Goal: Navigation & Orientation: Find specific page/section

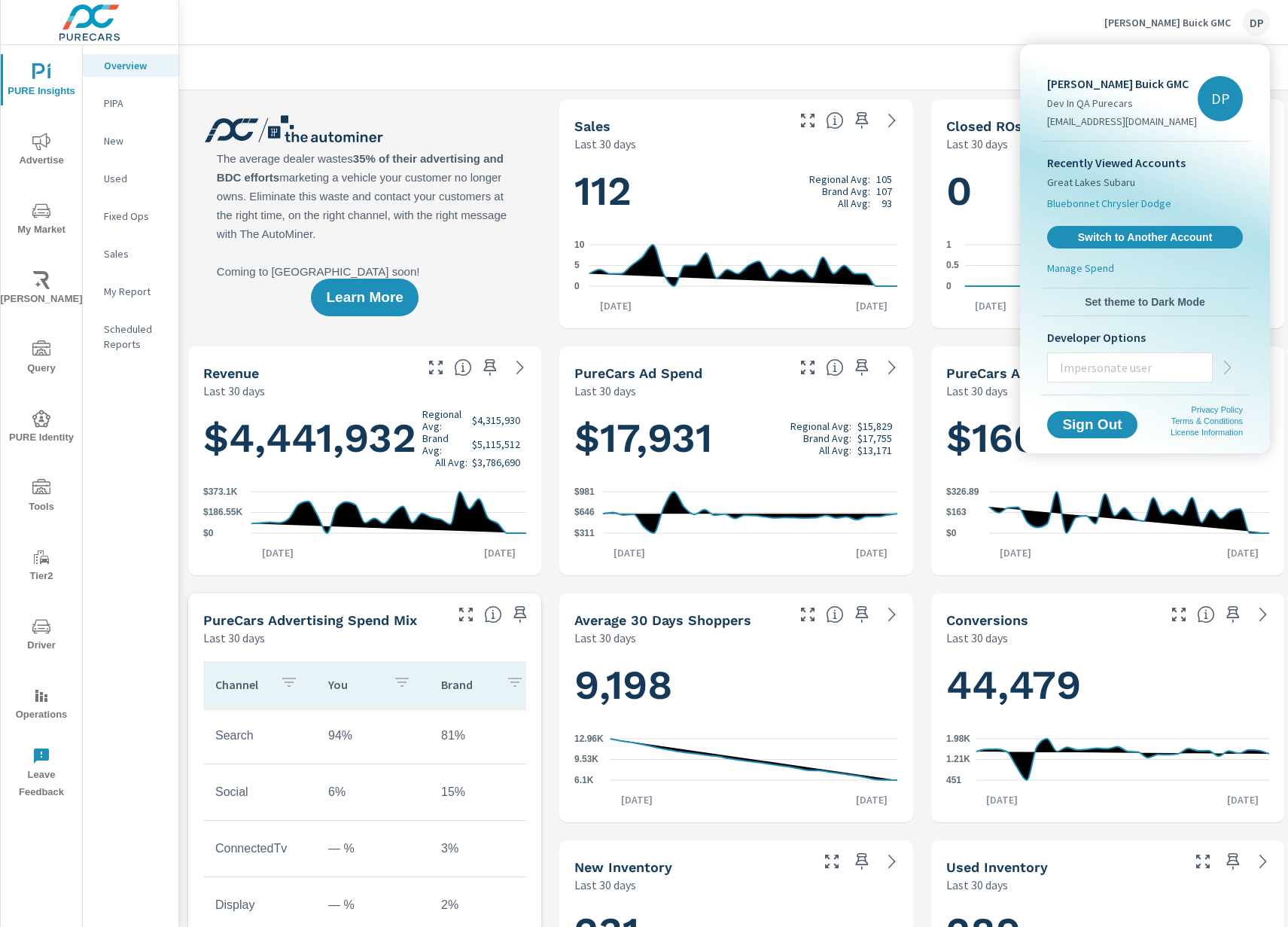
click at [1112, 196] on span "Bluebonnet Chrysler Dodge" at bounding box center [1109, 202] width 125 height 15
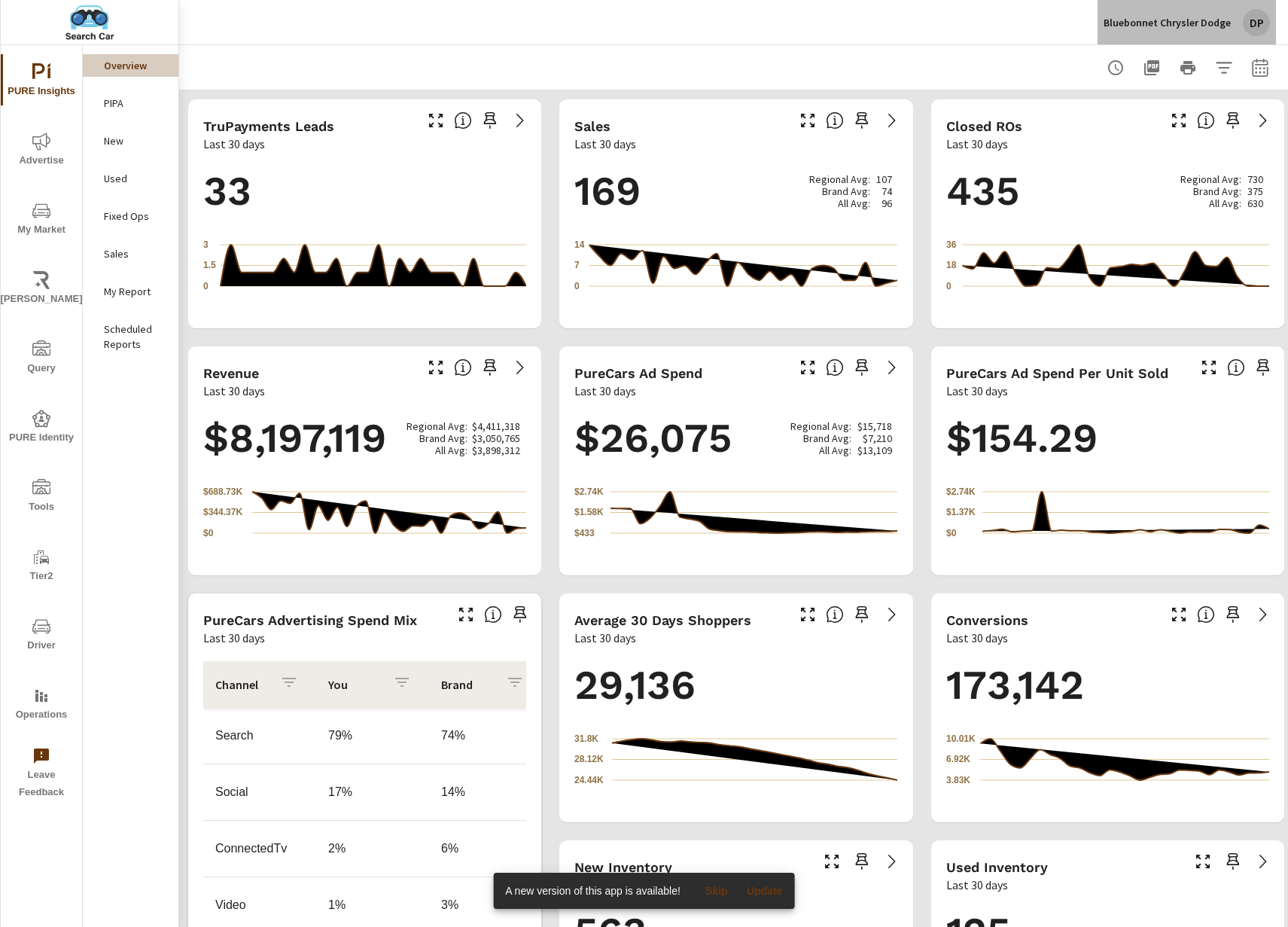
click at [1205, 13] on div "Bluebonnet Chrysler Dodge DP" at bounding box center [1186, 23] width 166 height 27
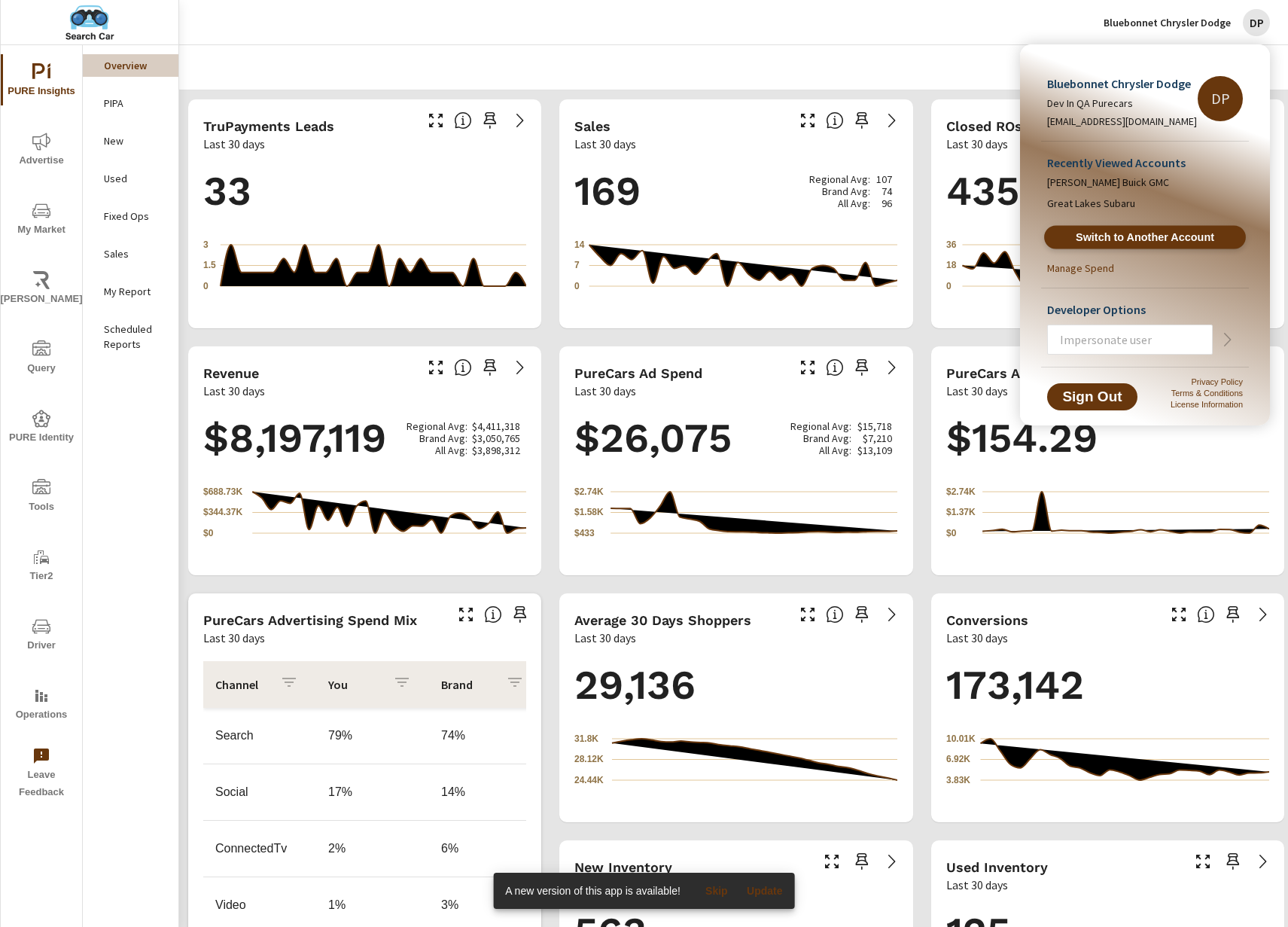
click at [1133, 231] on span "Switch to Another Account" at bounding box center [1145, 238] width 185 height 15
